Goal: Information Seeking & Learning: Find specific fact

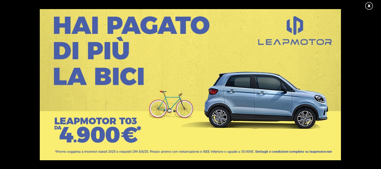
click at [370, 3] on link at bounding box center [372, 6] width 15 height 9
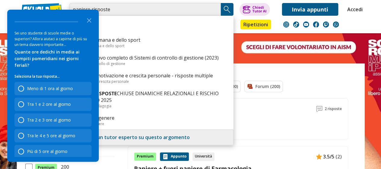
click at [148, 10] on input "paniere risposte" at bounding box center [145, 9] width 151 height 13
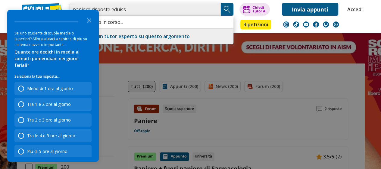
type input "paniere risposte eduiss"
click at [90, 18] on icon "Close the survey" at bounding box center [89, 20] width 12 height 12
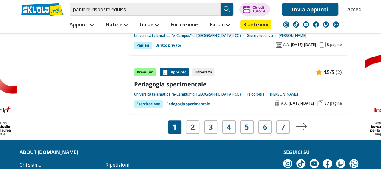
scroll to position [649, 0]
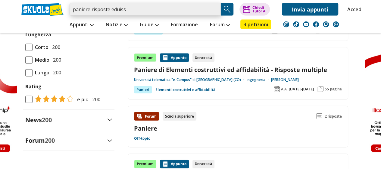
click at [153, 9] on input "paniere risposte eduiss" at bounding box center [145, 9] width 151 height 13
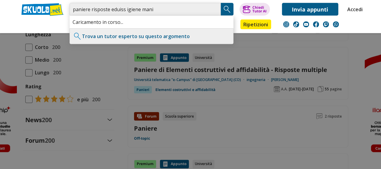
type input "paniere risposte eduiss igiene mani"
